Goal: Obtain resource: Download file/media

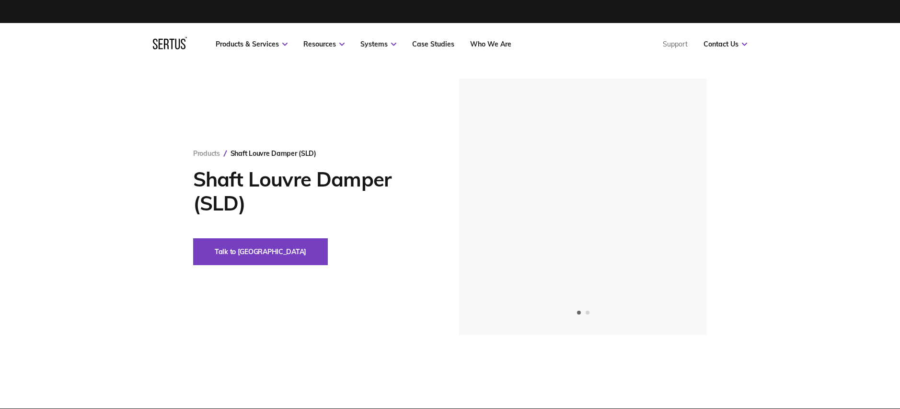
click at [779, 148] on div "Products Shaft Louvre Damper (SLD) Shaft Louvre Damper (SLD) Talk to us" at bounding box center [450, 207] width 900 height 256
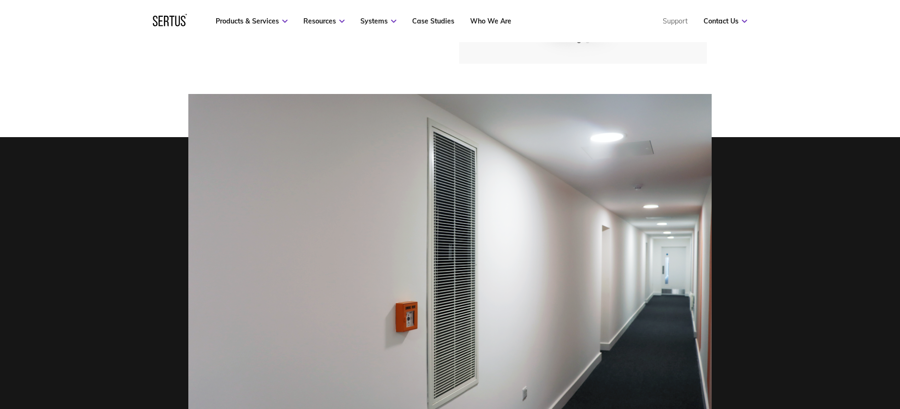
scroll to position [278, 0]
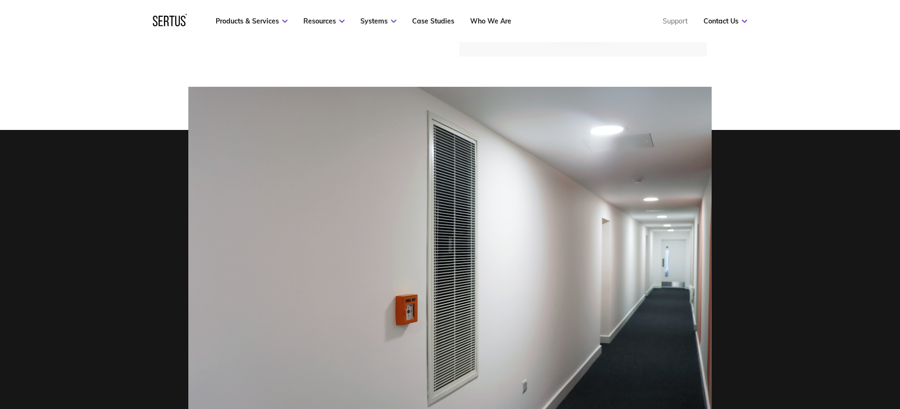
click at [444, 253] on img at bounding box center [449, 261] width 523 height 349
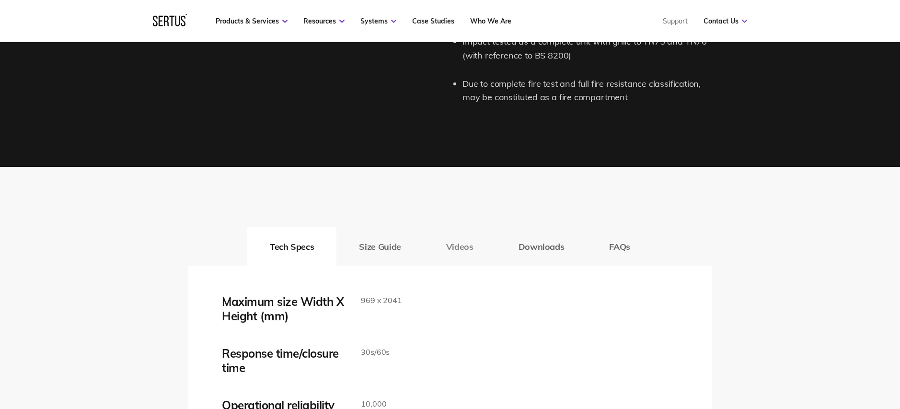
scroll to position [1403, 0]
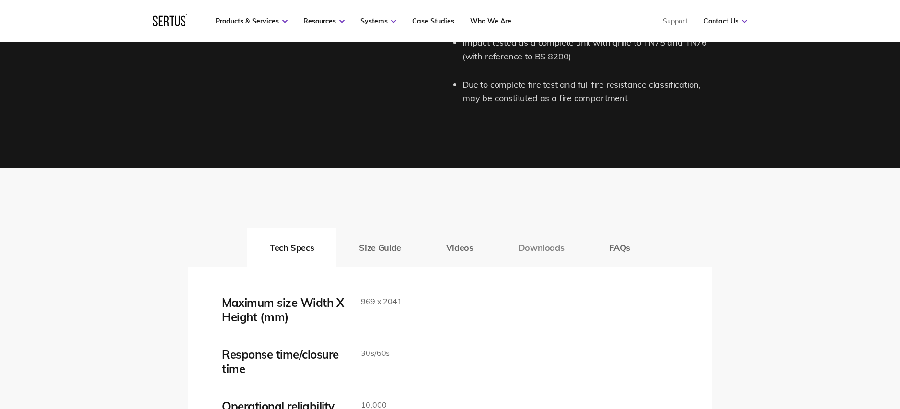
click at [529, 242] on button "Downloads" at bounding box center [541, 247] width 91 height 38
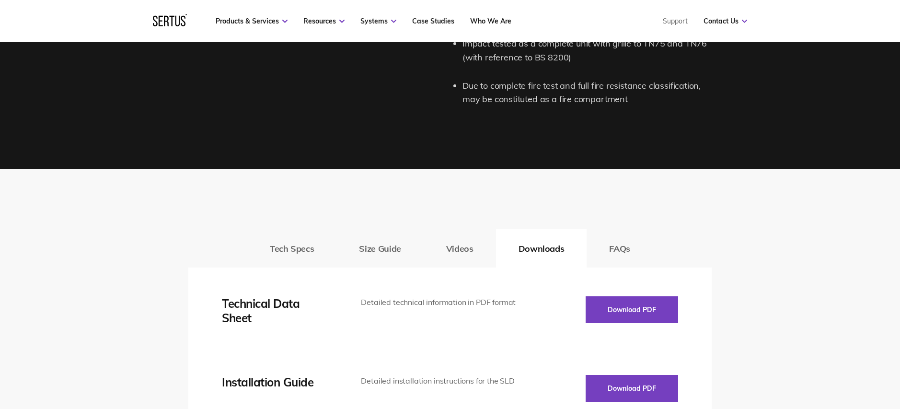
scroll to position [1403, 0]
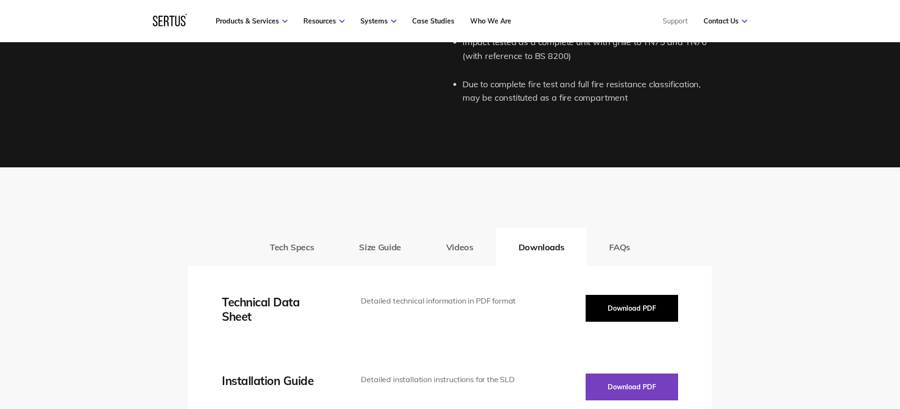
click at [608, 303] on button "Download PDF" at bounding box center [631, 308] width 92 height 27
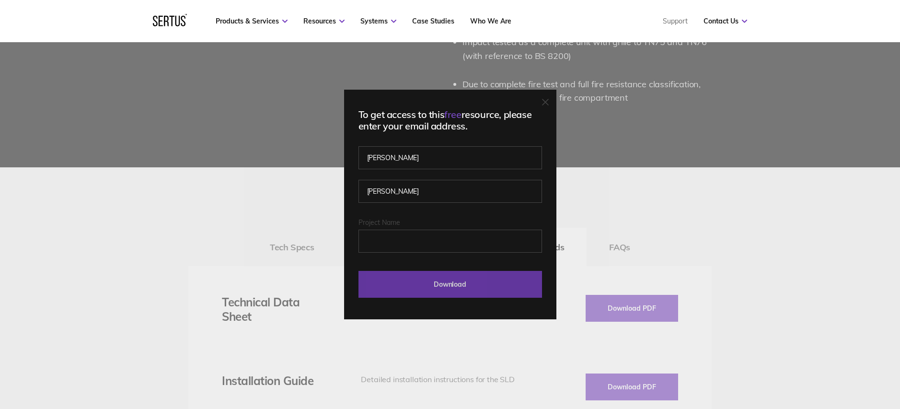
click at [444, 280] on input "Download" at bounding box center [449, 284] width 183 height 27
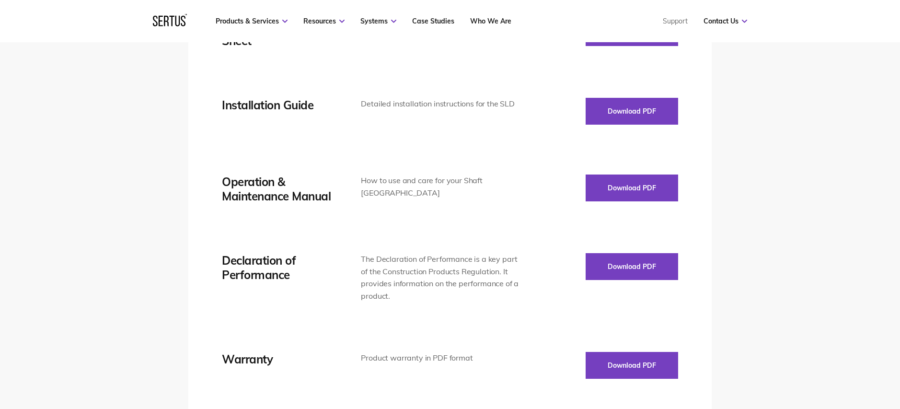
scroll to position [1680, 0]
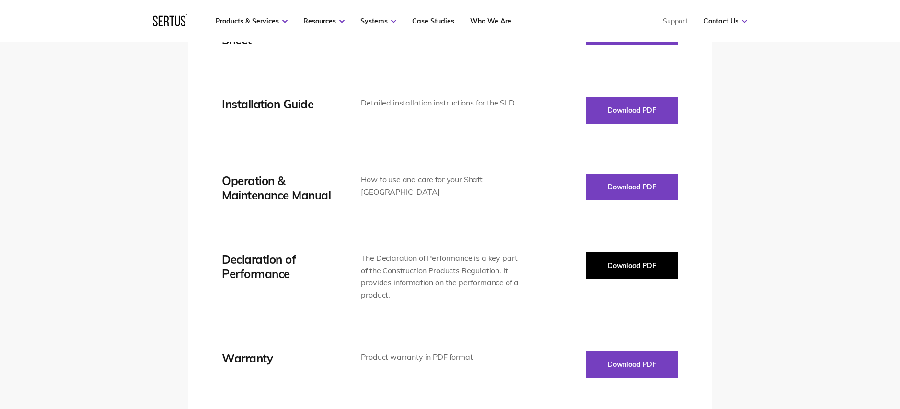
click at [658, 274] on button "Download PDF" at bounding box center [631, 265] width 92 height 27
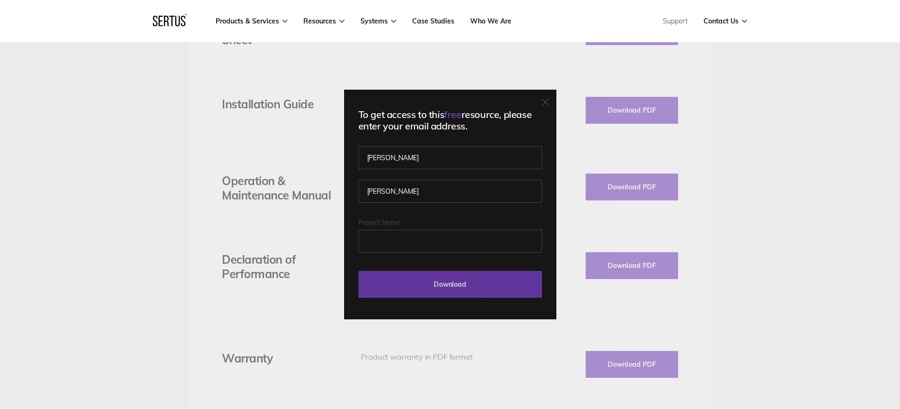
click at [528, 282] on input "Download" at bounding box center [449, 284] width 183 height 27
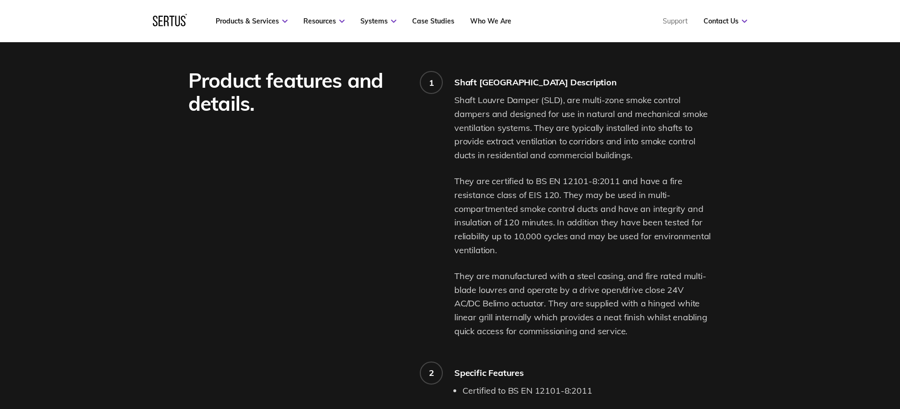
scroll to position [705, 0]
drag, startPoint x: 454, startPoint y: 100, endPoint x: 523, endPoint y: 97, distance: 69.5
click at [523, 97] on p "Shaft Louvre Damper (SLD), are multi-zone smoke control dampers and designed fo…" at bounding box center [582, 126] width 257 height 69
click at [507, 110] on p "Shaft Louvre Damper (SLD), are multi-zone smoke control dampers and designed fo…" at bounding box center [582, 126] width 257 height 69
drag, startPoint x: 490, startPoint y: 178, endPoint x: 497, endPoint y: 246, distance: 68.3
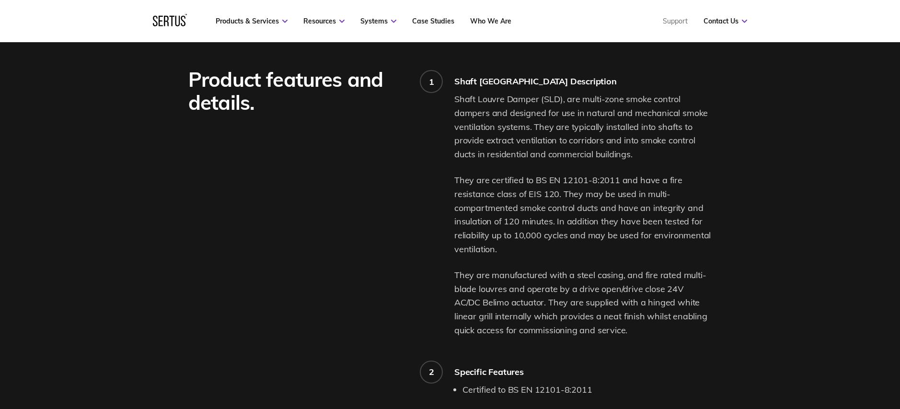
click at [498, 246] on p "They are certified to BS EN 12101-8:2011 and have a fire resistance class of EI…" at bounding box center [582, 214] width 257 height 83
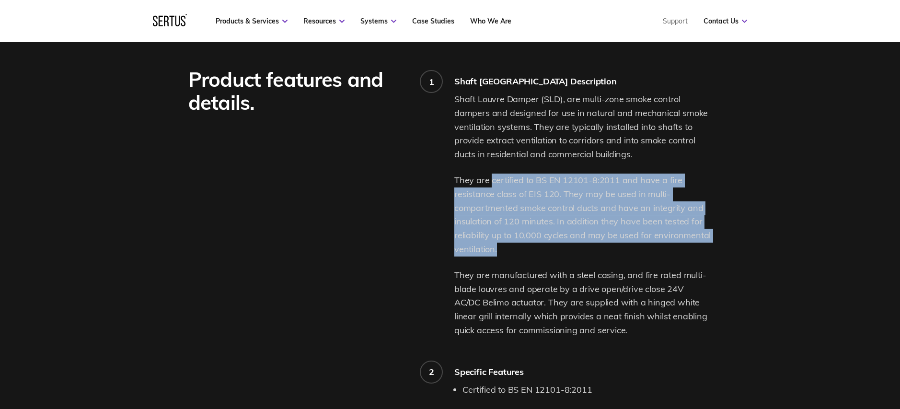
copy p "certified to BS EN 12101-8:2011 and have a fire resistance class of EIS 120. Th…"
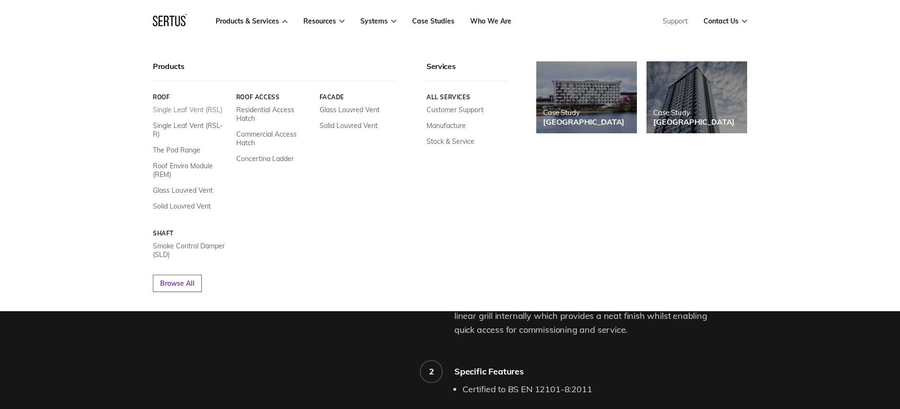
click at [188, 109] on link "Single Leaf Vent (RSL)" at bounding box center [187, 109] width 69 height 9
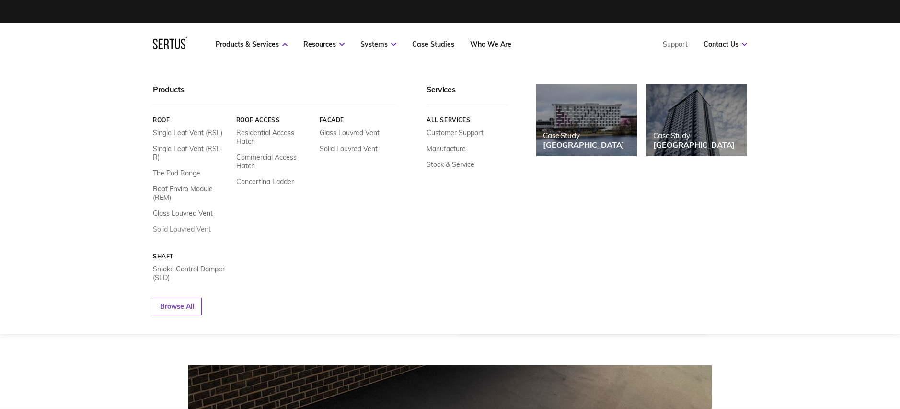
click at [165, 225] on link "Solid Louvred Vent" at bounding box center [182, 229] width 58 height 9
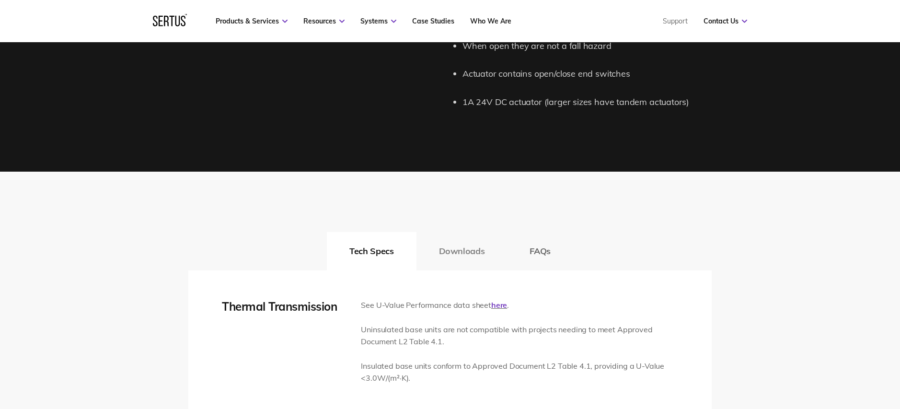
scroll to position [1259, 0]
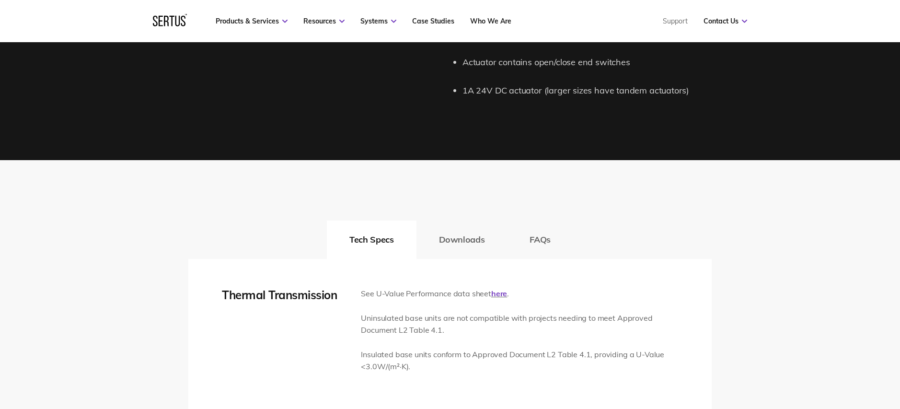
click at [454, 255] on button "Downloads" at bounding box center [461, 239] width 91 height 38
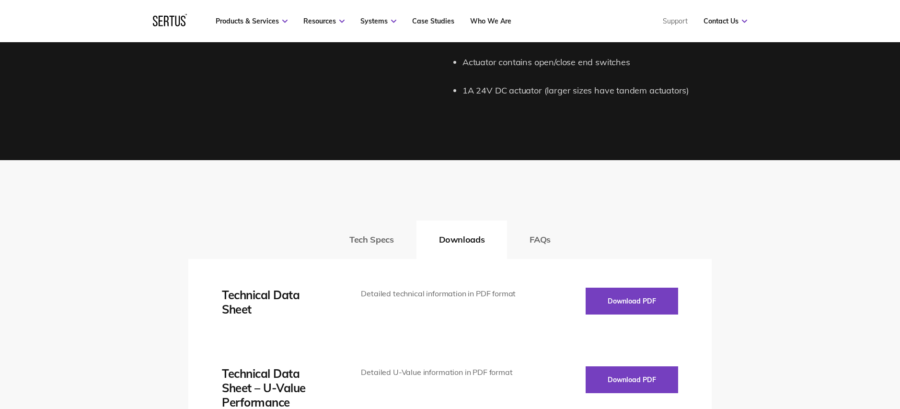
scroll to position [1274, 0]
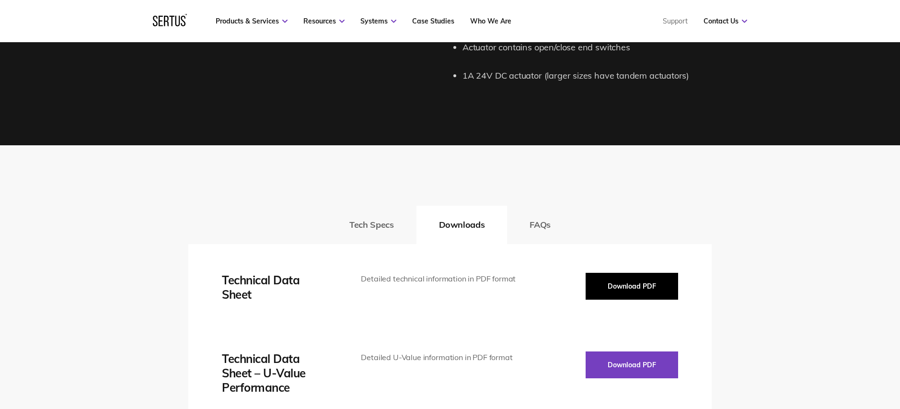
click at [605, 284] on button "Download PDF" at bounding box center [631, 286] width 92 height 27
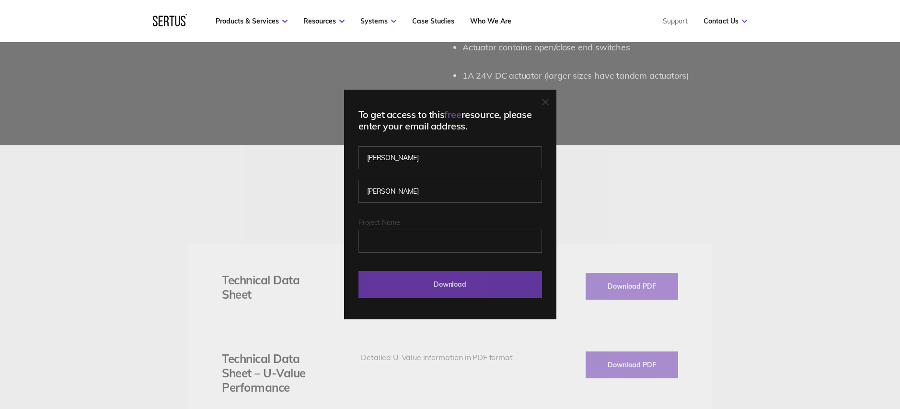
click at [504, 286] on input "Download" at bounding box center [449, 284] width 183 height 27
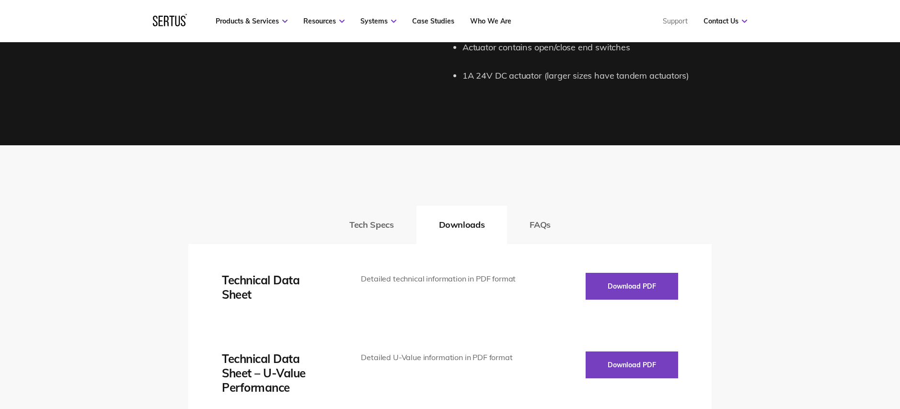
scroll to position [1334, 0]
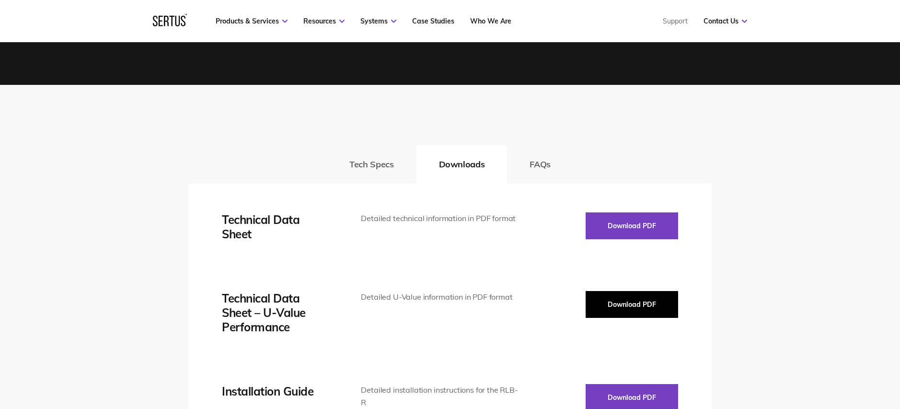
click at [633, 302] on button "Download PDF" at bounding box center [631, 304] width 92 height 27
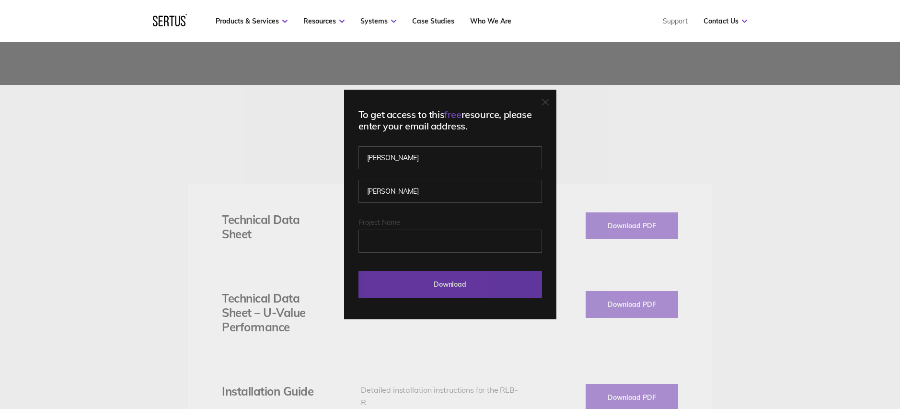
click at [529, 292] on input "Download" at bounding box center [449, 284] width 183 height 27
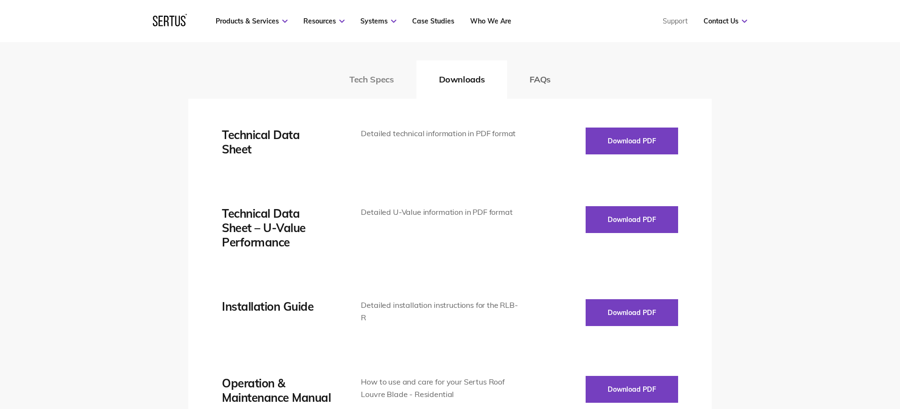
scroll to position [1436, 0]
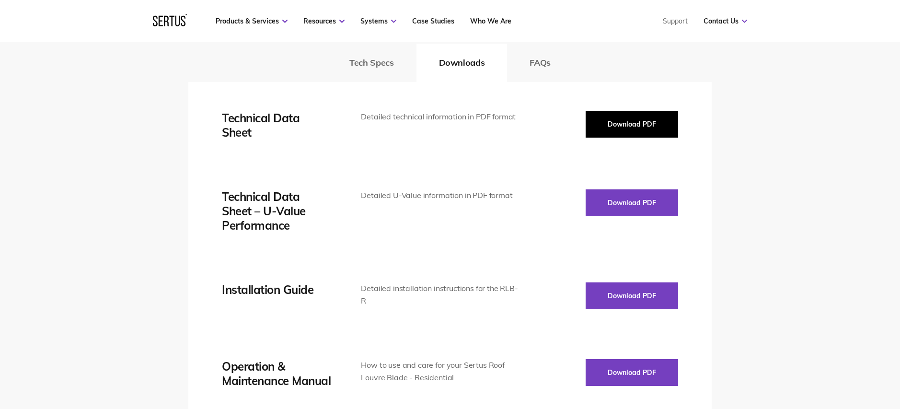
click at [634, 114] on button "Download PDF" at bounding box center [631, 124] width 92 height 27
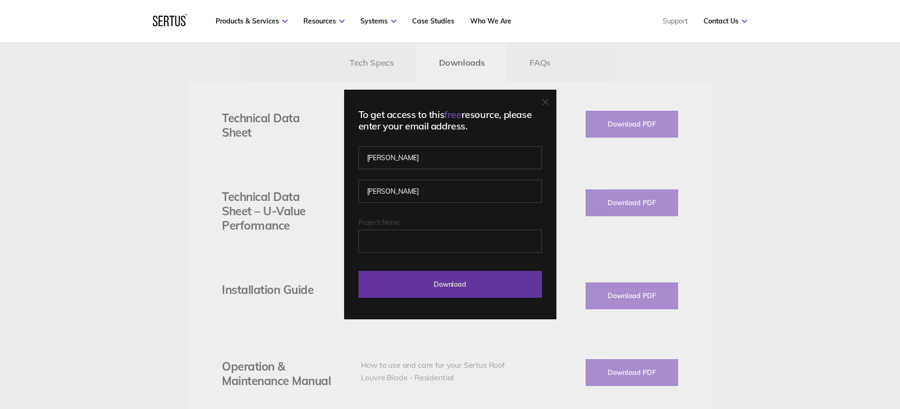
click at [424, 289] on input "Download" at bounding box center [449, 284] width 183 height 27
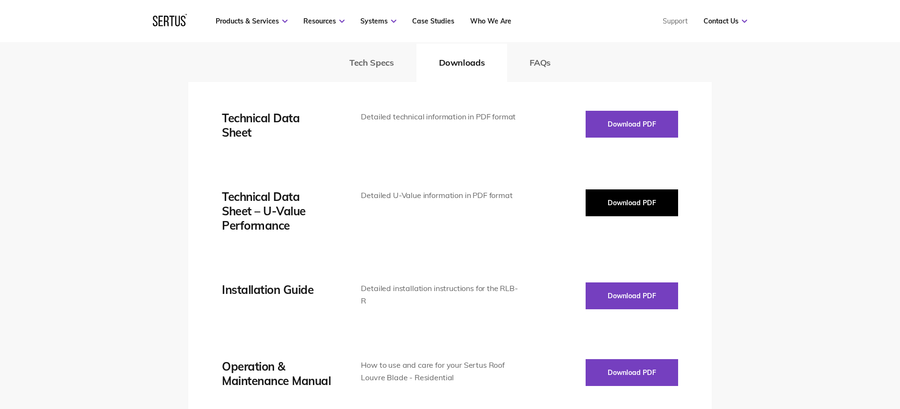
scroll to position [1437, 0]
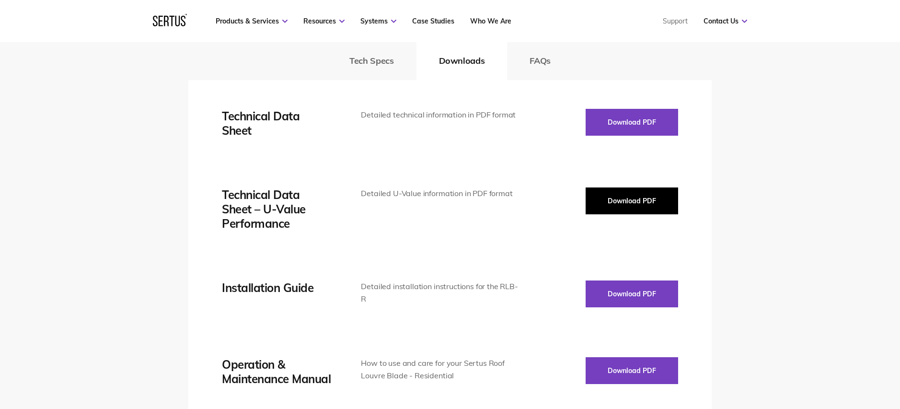
click at [650, 206] on button "Download PDF" at bounding box center [631, 200] width 92 height 27
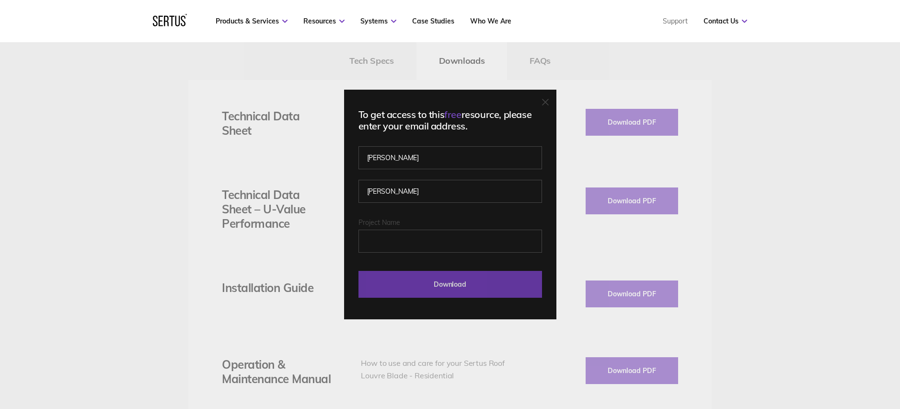
click at [487, 288] on input "Download" at bounding box center [449, 284] width 183 height 27
